Goal: Task Accomplishment & Management: Use online tool/utility

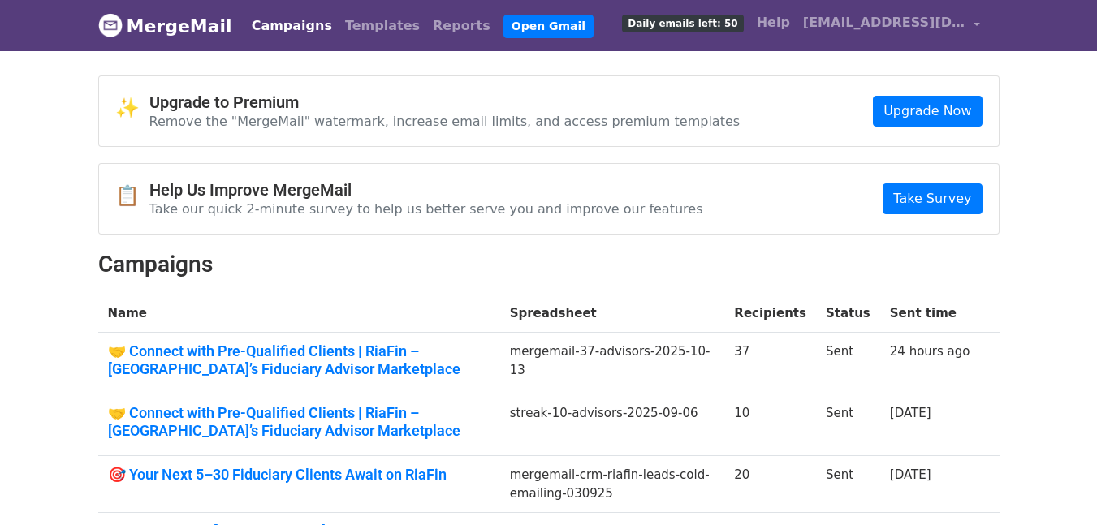
scroll to position [97, 0]
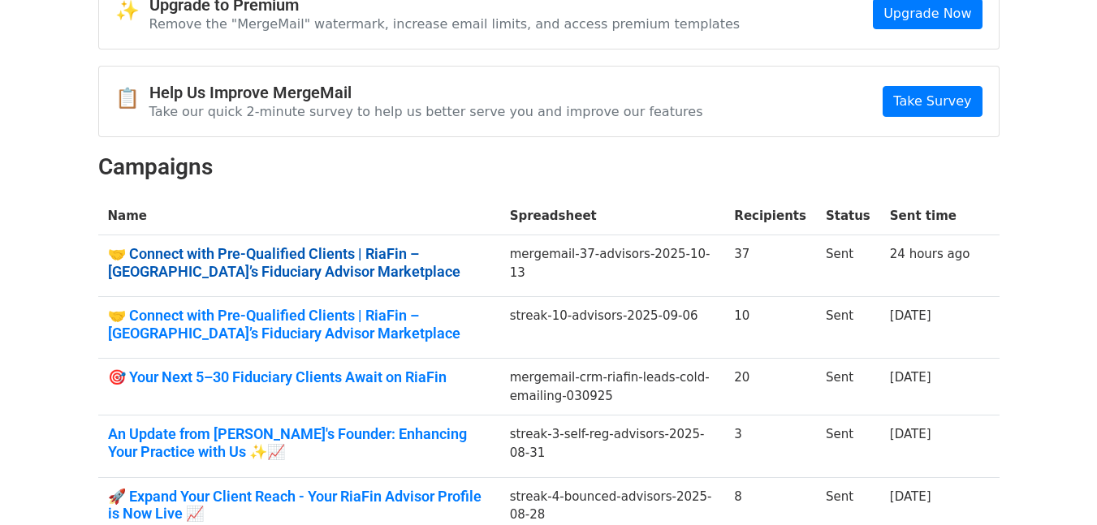
click at [395, 258] on link "🤝 Connect with Pre-Qualified Clients | RiaFin – India’s Fiduciary Advisor Marke…" at bounding box center [299, 262] width 382 height 35
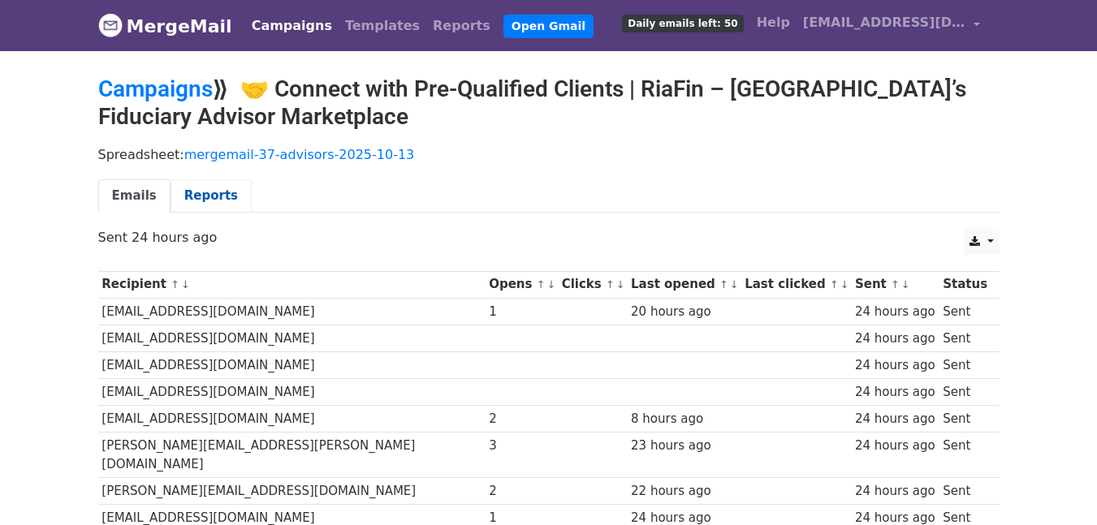
click at [217, 199] on link "Reports" at bounding box center [211, 195] width 81 height 33
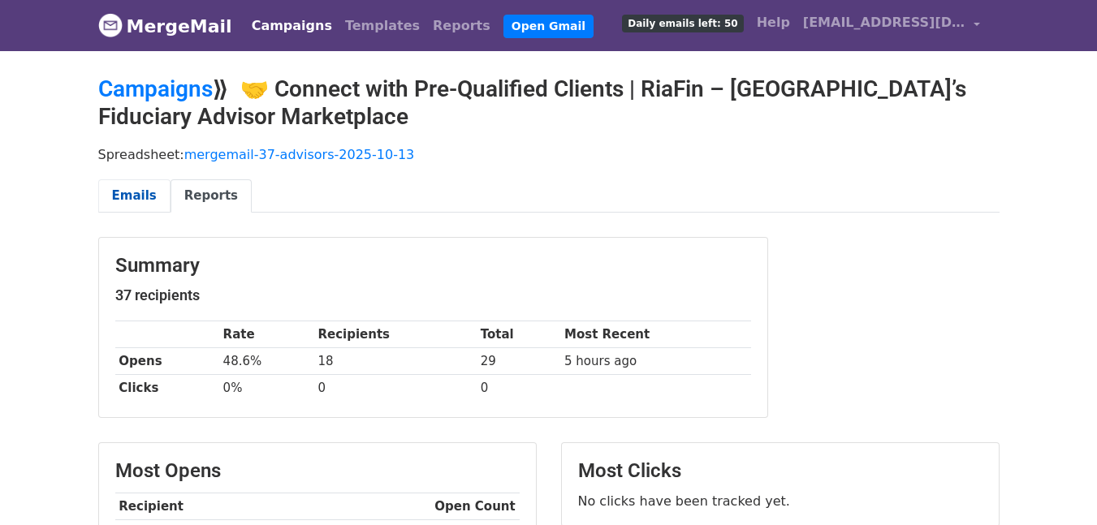
click at [135, 194] on link "Emails" at bounding box center [134, 195] width 72 height 33
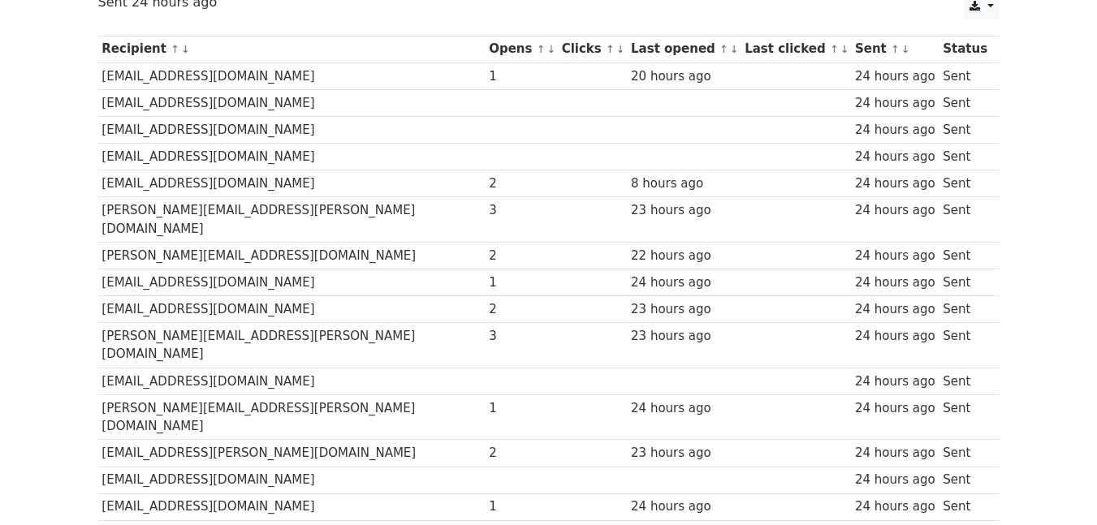
scroll to position [195, 0]
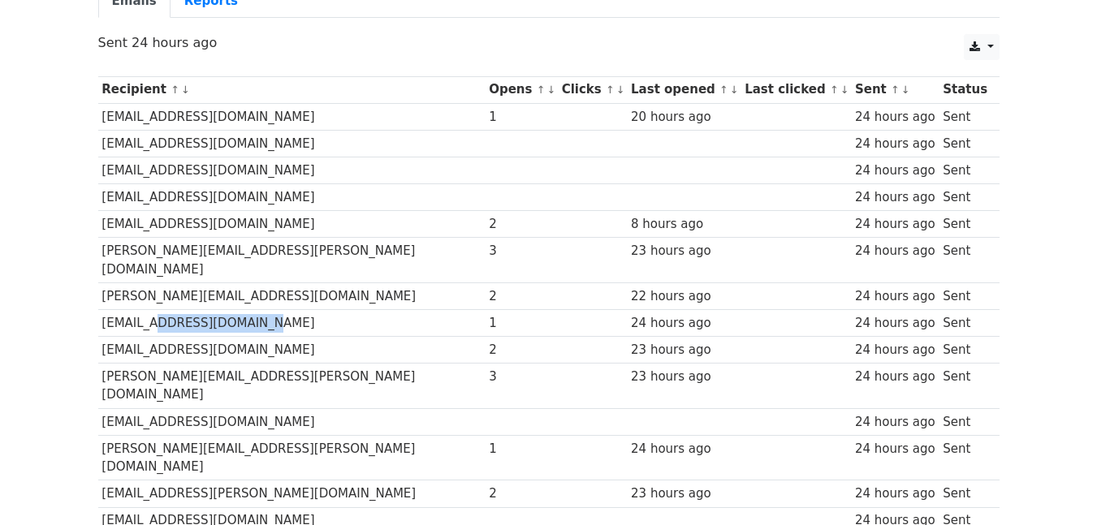
drag, startPoint x: 148, startPoint y: 304, endPoint x: 235, endPoint y: 303, distance: 87.7
click at [235, 309] on td "[EMAIL_ADDRESS][DOMAIN_NAME]" at bounding box center [291, 322] width 387 height 27
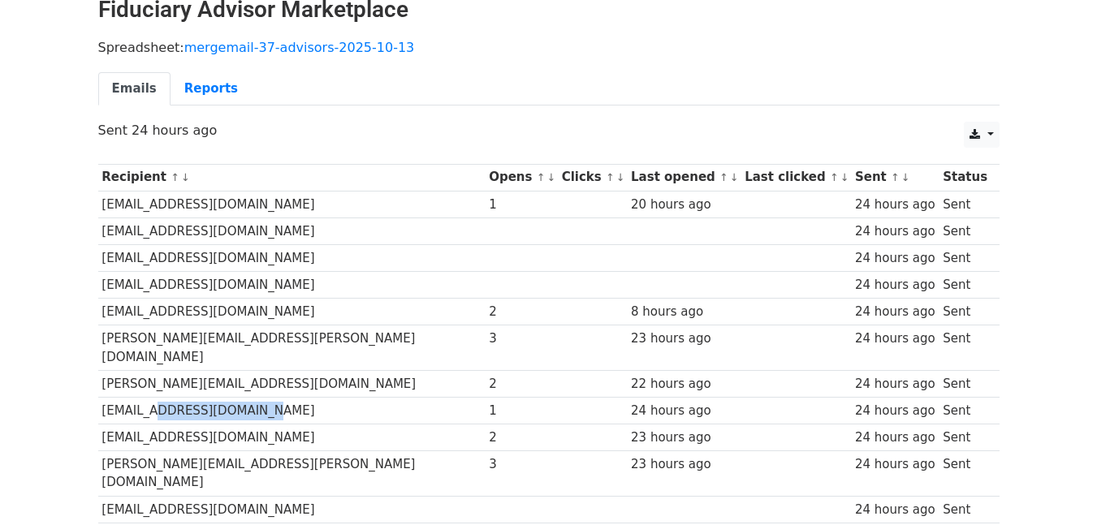
scroll to position [0, 0]
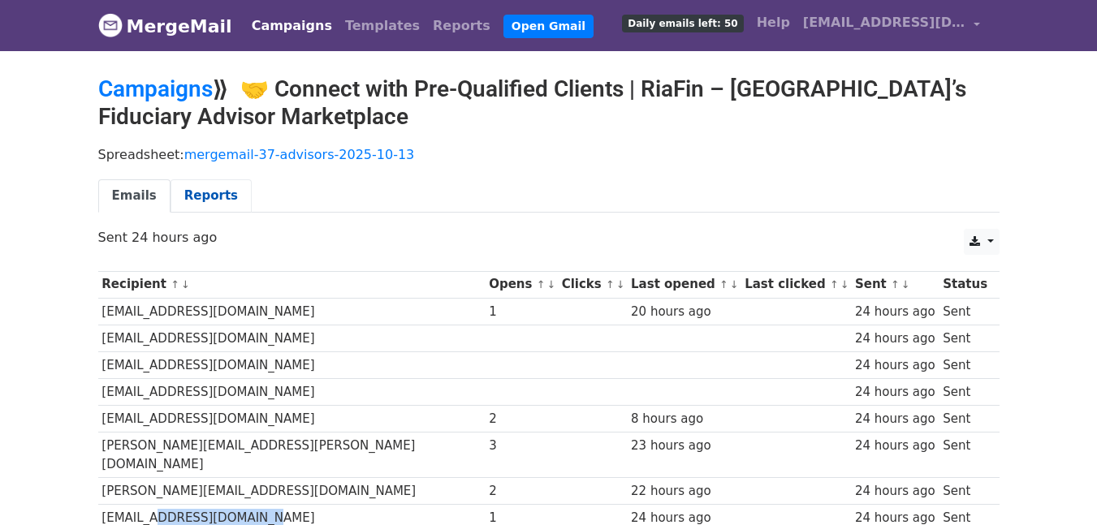
click at [190, 201] on link "Reports" at bounding box center [211, 195] width 81 height 33
